Goal: Task Accomplishment & Management: Use online tool/utility

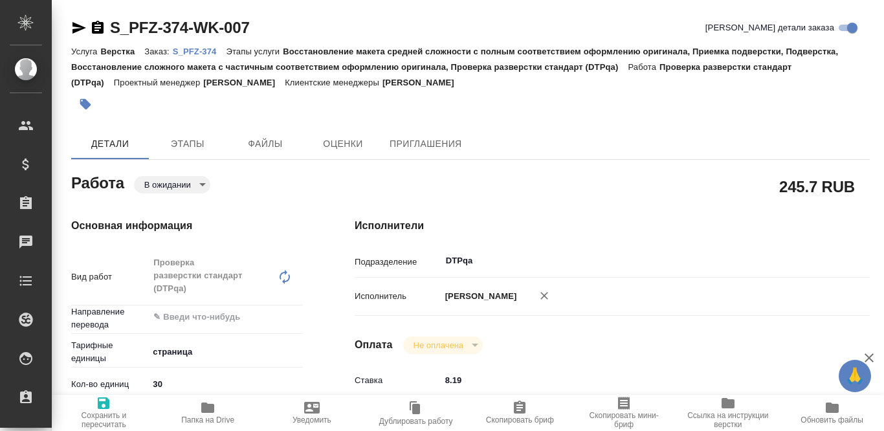
type textarea "x"
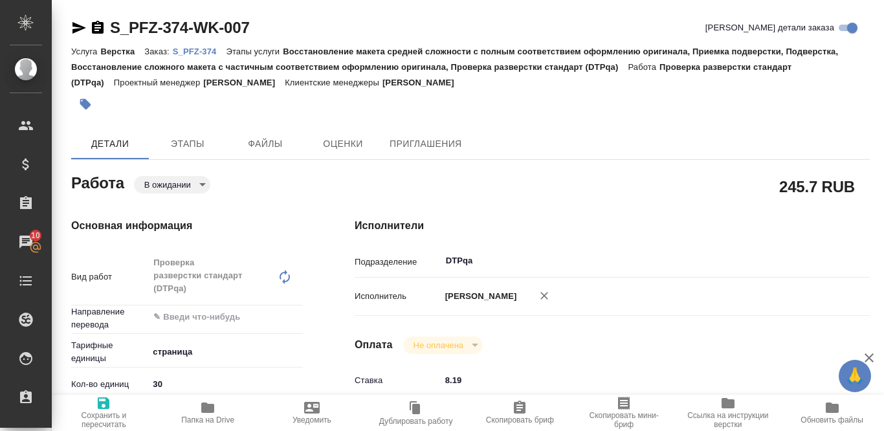
type textarea "x"
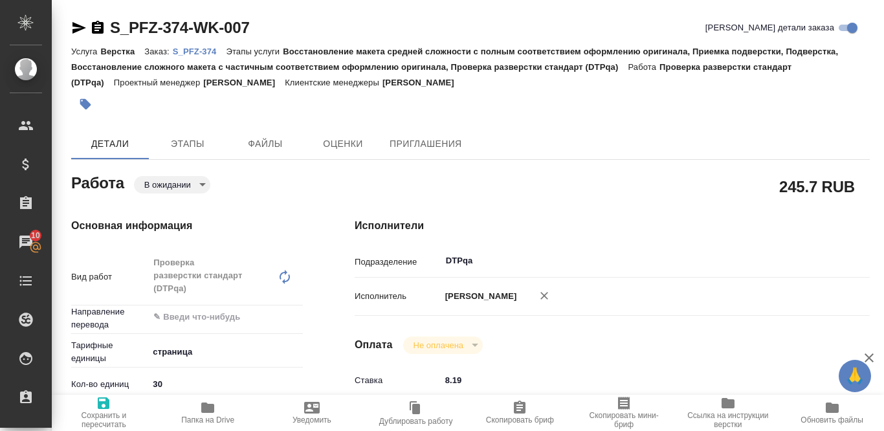
type textarea "x"
